Goal: Obtain resource: Obtain resource

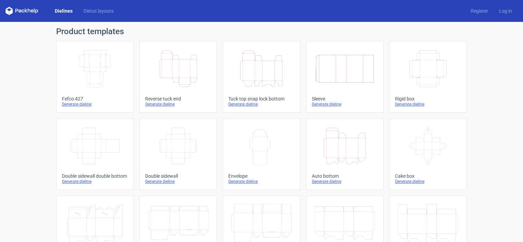
click at [150, 145] on icon "Width Depth Height" at bounding box center [178, 146] width 61 height 38
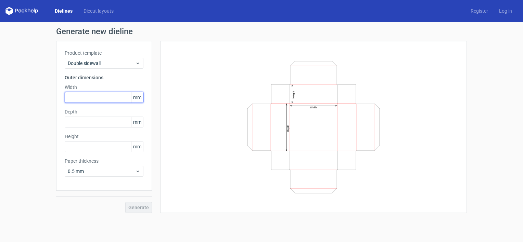
click at [80, 98] on input "text" at bounding box center [104, 97] width 79 height 11
type input "430"
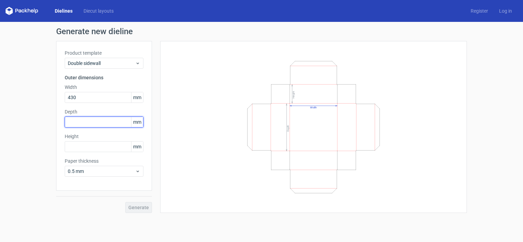
click at [75, 124] on input "text" at bounding box center [104, 122] width 79 height 11
click at [88, 125] on input "text" at bounding box center [104, 122] width 79 height 11
type input "120"
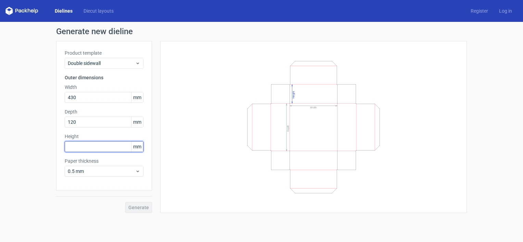
click at [79, 148] on input "text" at bounding box center [104, 146] width 79 height 11
click at [85, 144] on input "text" at bounding box center [104, 146] width 79 height 11
type input "280"
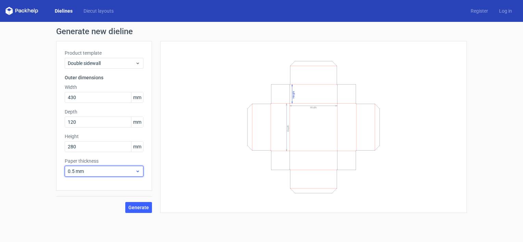
click at [84, 170] on span "0.5 mm" at bounding box center [101, 171] width 67 height 7
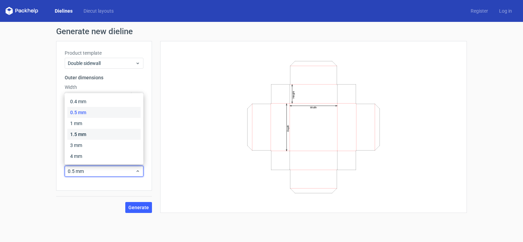
click at [83, 135] on div "1.5 mm" at bounding box center [103, 134] width 73 height 11
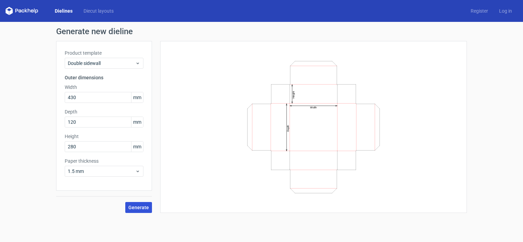
click at [138, 205] on span "Generate" at bounding box center [138, 207] width 21 height 5
click at [91, 121] on input "text" at bounding box center [104, 122] width 79 height 11
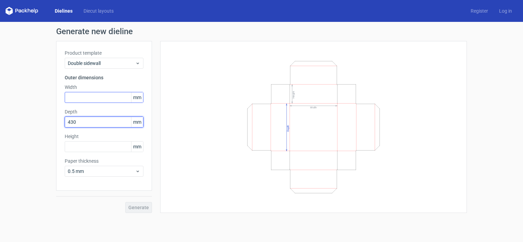
type input "430"
click at [86, 97] on input "text" at bounding box center [104, 97] width 79 height 11
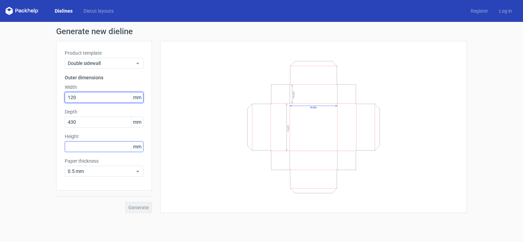
type input "120"
click at [87, 147] on input "text" at bounding box center [104, 146] width 79 height 11
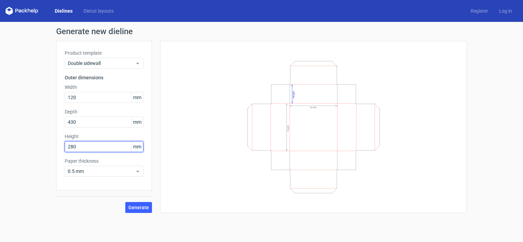
type input "280"
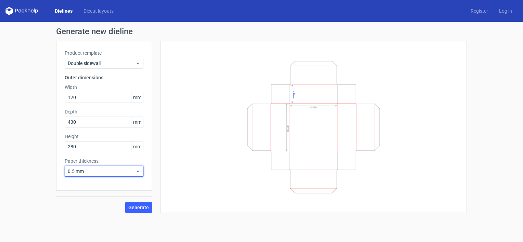
click at [89, 167] on div "0.5 mm" at bounding box center [104, 171] width 79 height 11
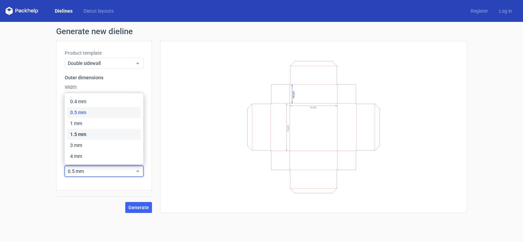
click at [87, 131] on div "1.5 mm" at bounding box center [103, 134] width 73 height 11
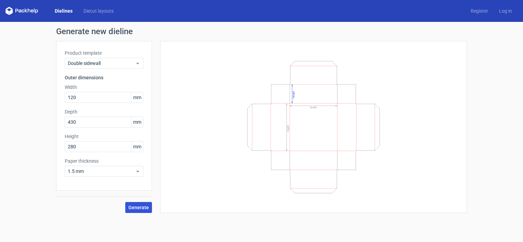
click at [134, 208] on span "Generate" at bounding box center [138, 207] width 21 height 5
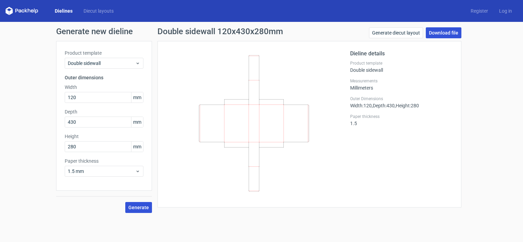
click at [436, 30] on link "Download file" at bounding box center [444, 32] width 36 height 11
